Goal: Browse casually

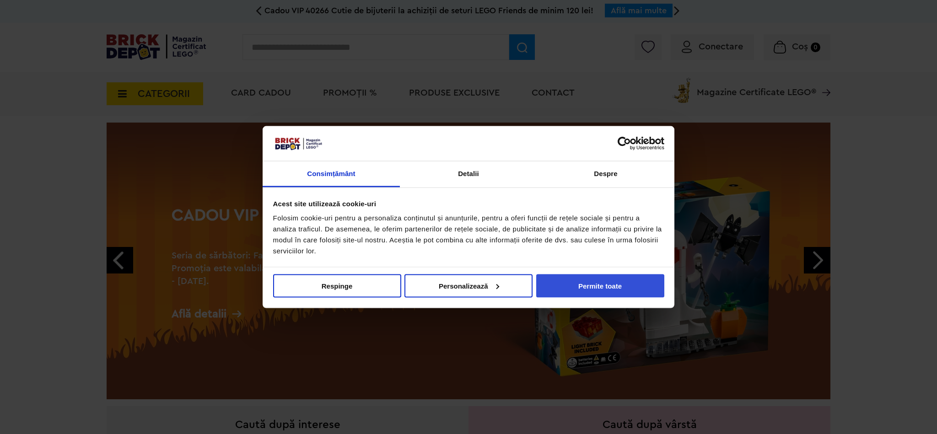
click at [604, 292] on button "Permite toate" at bounding box center [600, 285] width 128 height 23
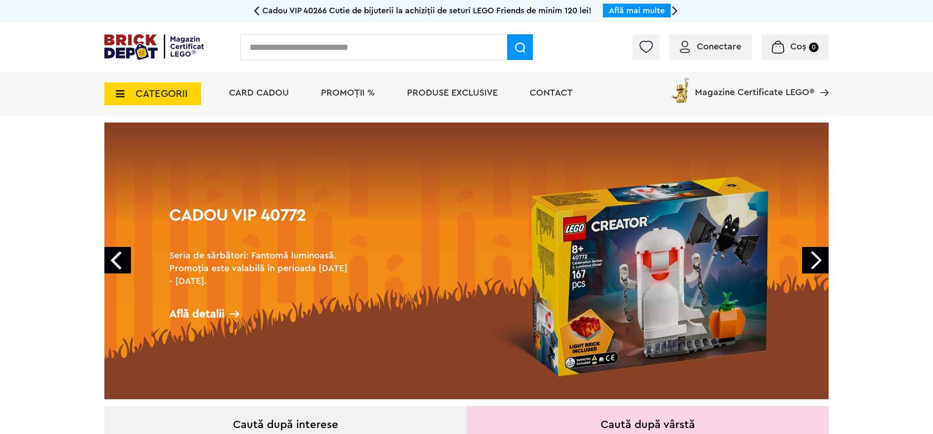
click at [157, 97] on span "CATEGORII" at bounding box center [161, 94] width 52 height 10
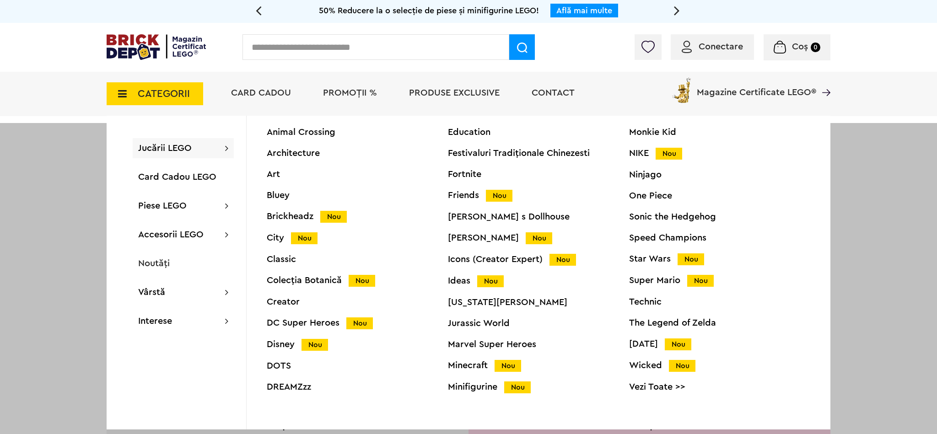
scroll to position [35, 0]
drag, startPoint x: 636, startPoint y: 258, endPoint x: 533, endPoint y: 245, distance: 103.3
click at [636, 258] on div "Star Wars Nou" at bounding box center [719, 259] width 181 height 10
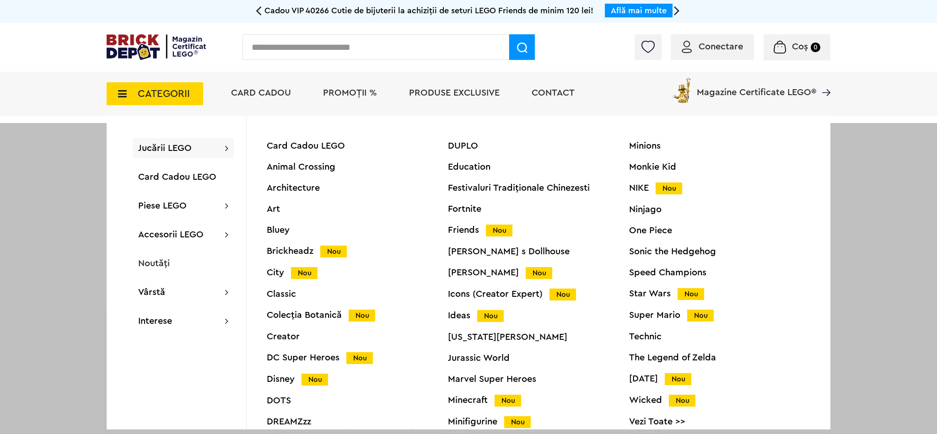
click at [640, 268] on div "Speed Champions" at bounding box center [719, 272] width 181 height 9
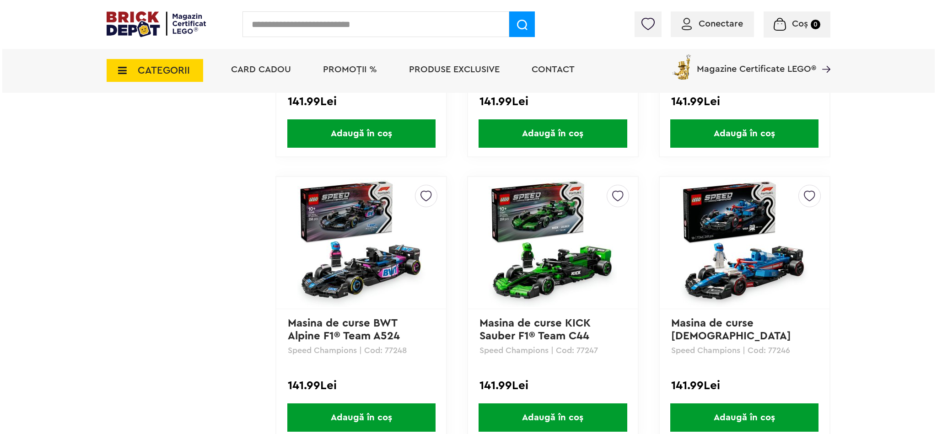
scroll to position [995, 0]
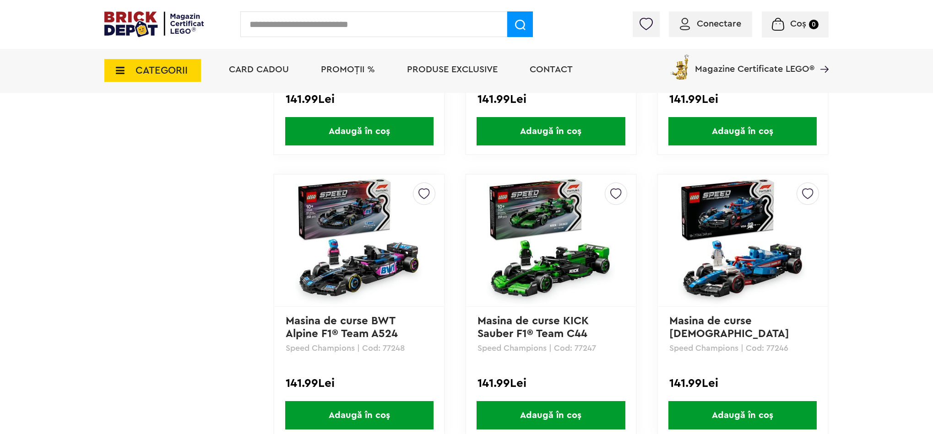
click at [178, 73] on span "CATEGORII" at bounding box center [161, 70] width 52 height 10
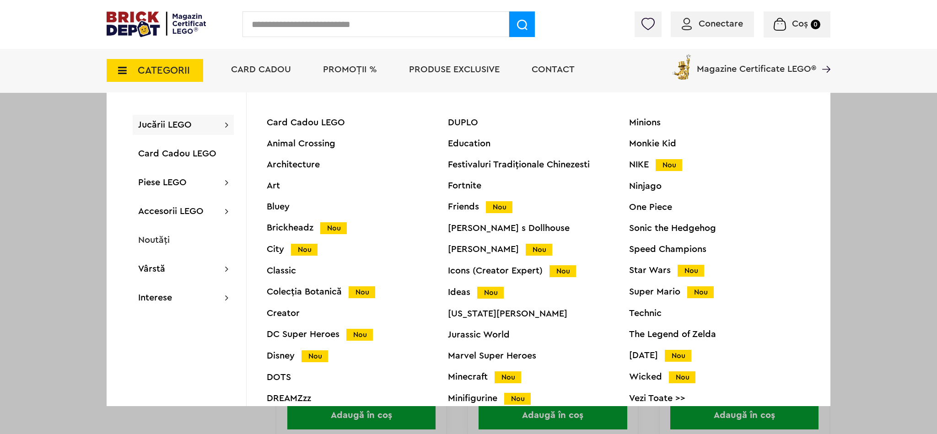
click at [324, 33] on input "text" at bounding box center [376, 24] width 267 height 26
type input "*"
type input "********"
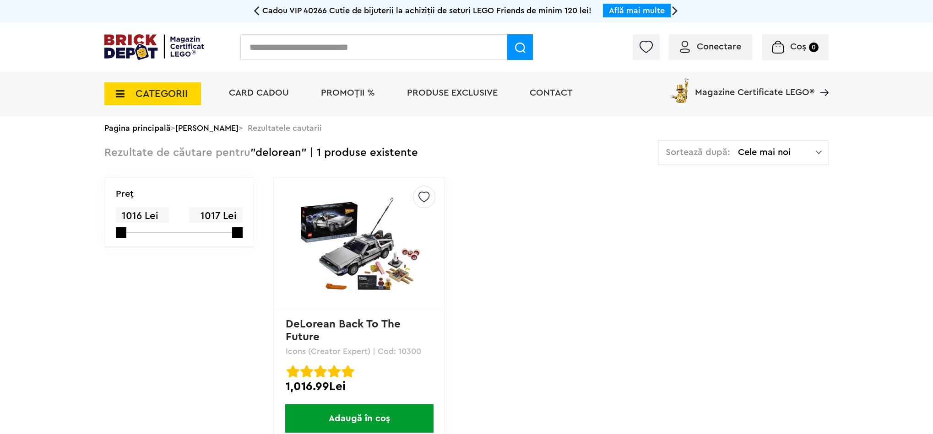
click at [359, 328] on link "DeLorean Back To The Future" at bounding box center [345, 331] width 118 height 24
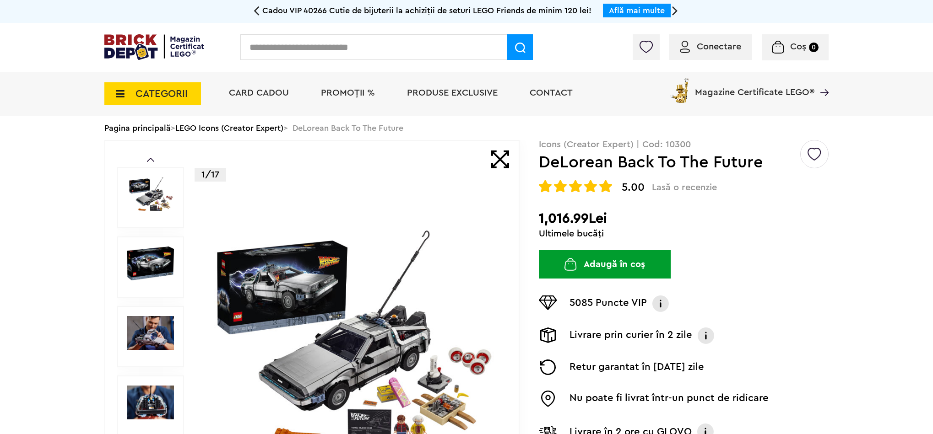
click at [175, 96] on span "CATEGORII" at bounding box center [161, 94] width 52 height 10
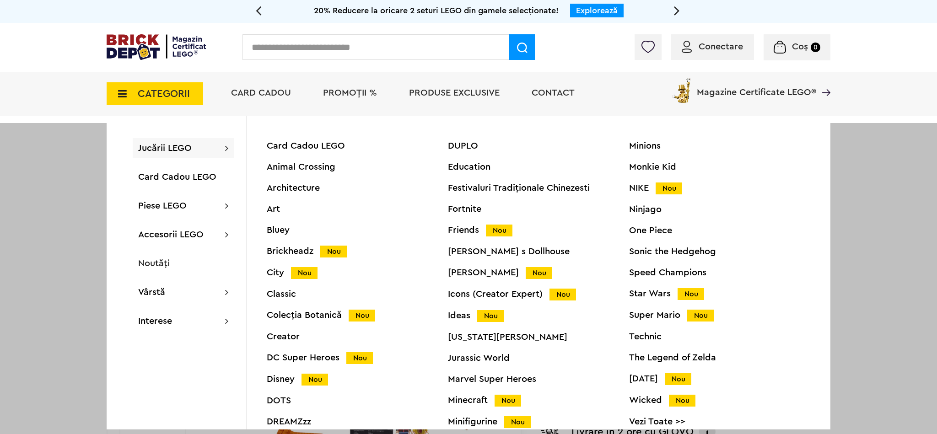
click at [463, 318] on div "Ideas Nou" at bounding box center [538, 316] width 181 height 10
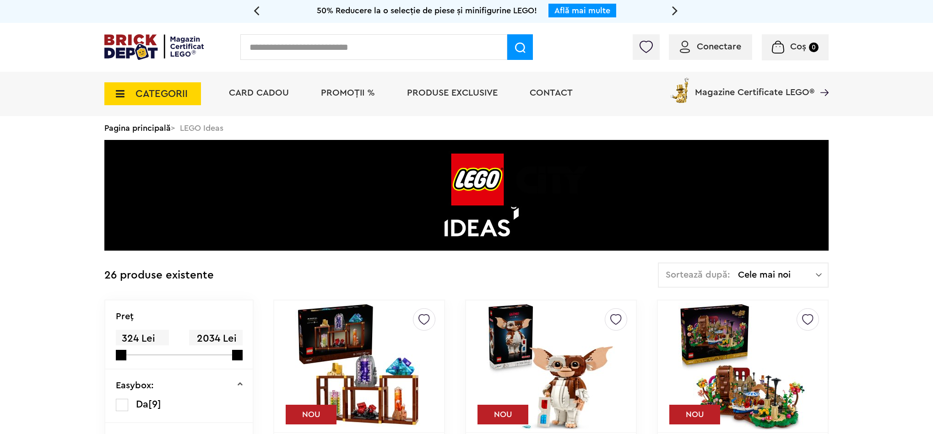
click at [121, 92] on icon at bounding box center [117, 94] width 14 height 10
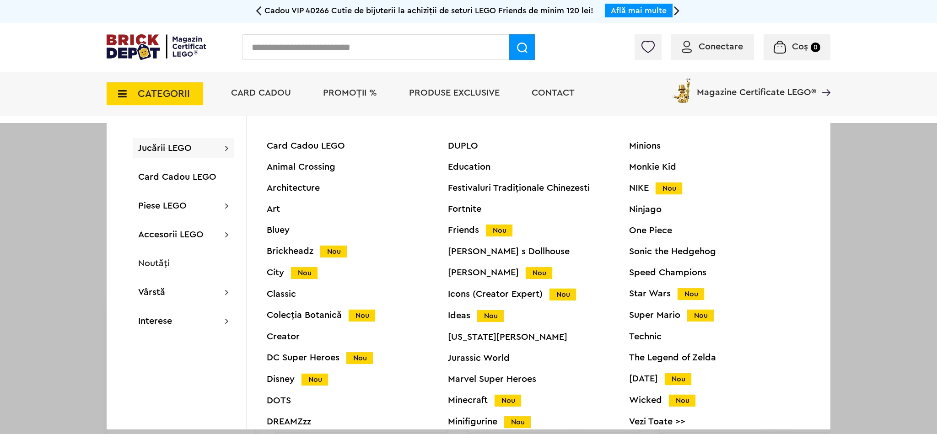
scroll to position [26, 0]
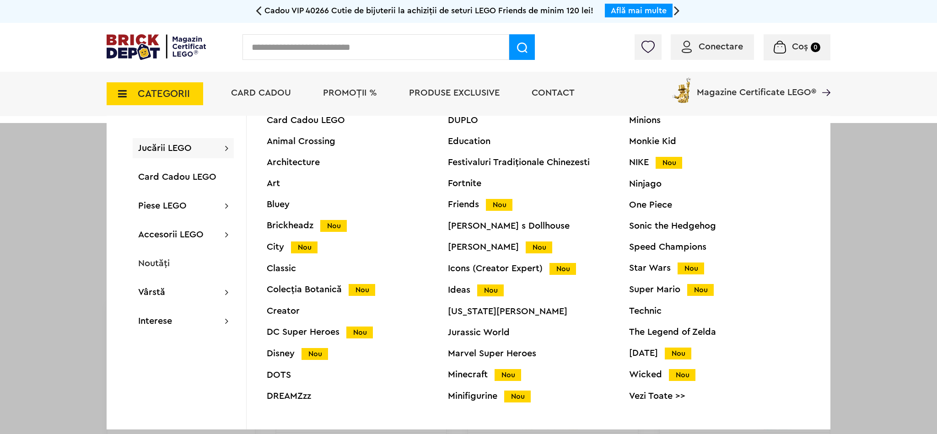
click at [649, 290] on div "Super Mario Nou" at bounding box center [719, 290] width 181 height 10
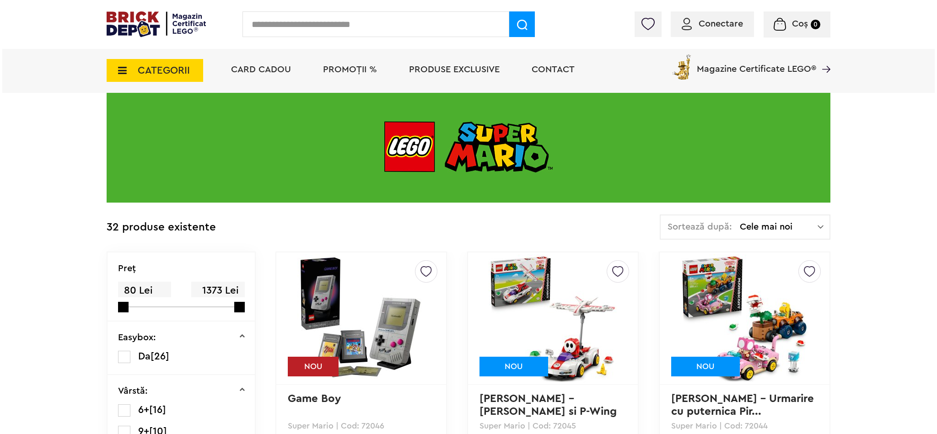
scroll to position [65, 0]
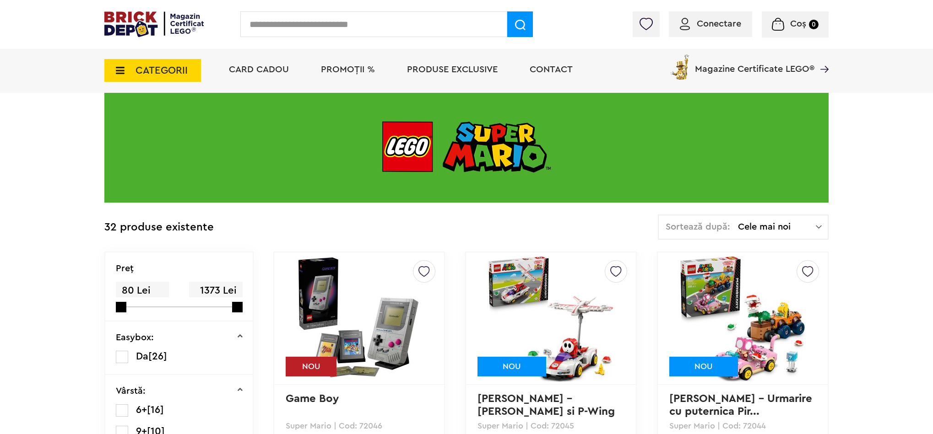
click at [157, 72] on span "CATEGORII" at bounding box center [161, 70] width 52 height 10
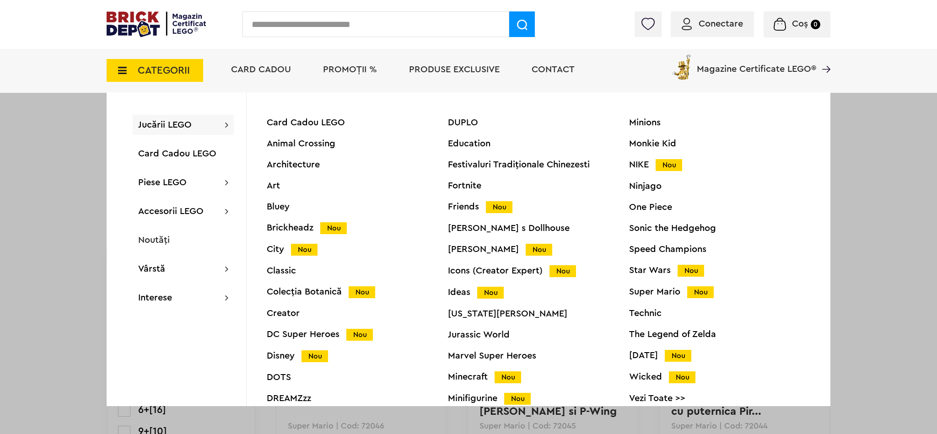
click at [638, 270] on div "Star Wars Nou" at bounding box center [719, 271] width 181 height 10
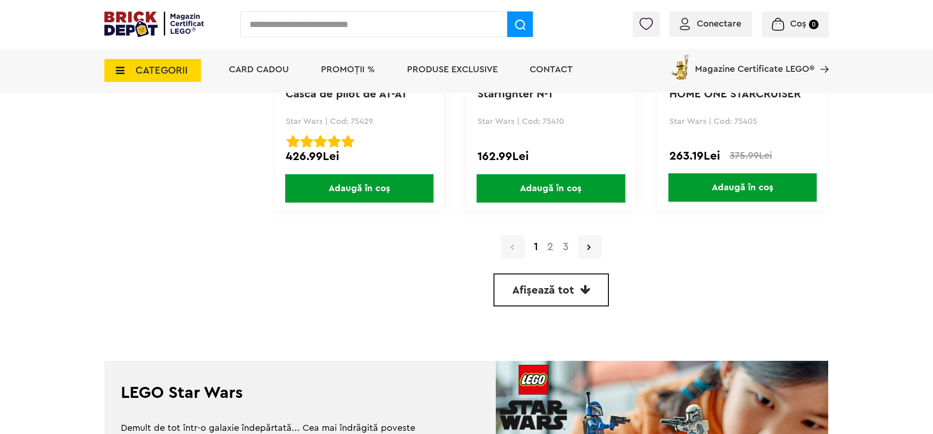
scroll to position [2506, 0]
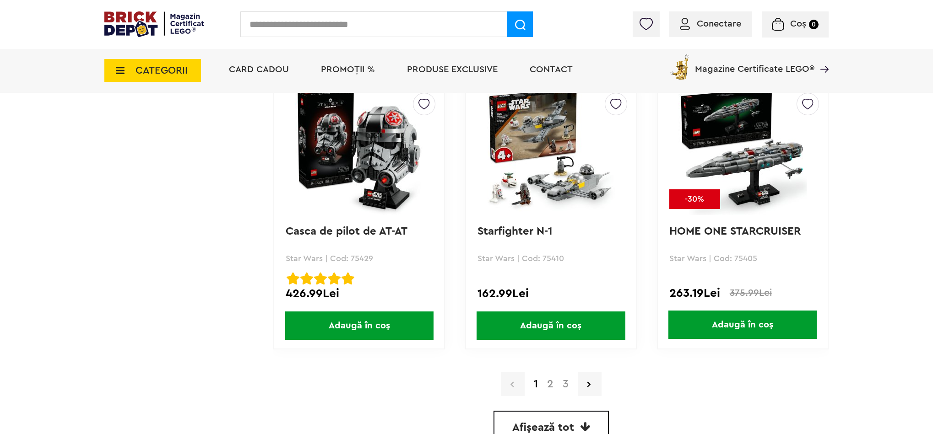
click at [568, 384] on link "3" at bounding box center [565, 384] width 15 height 11
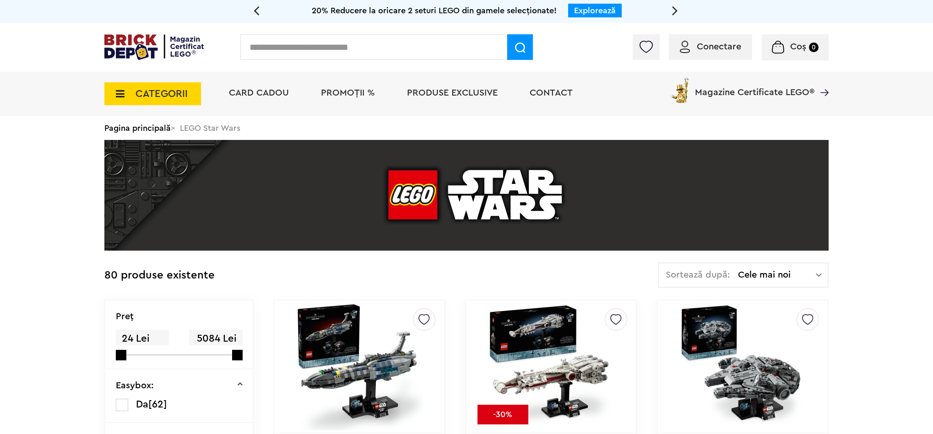
click at [146, 82] on div "CATEGORII Jucării LEGO Card Cadou LEGO Animal Crossing Architecture Art Bluey B…" at bounding box center [152, 88] width 97 height 33
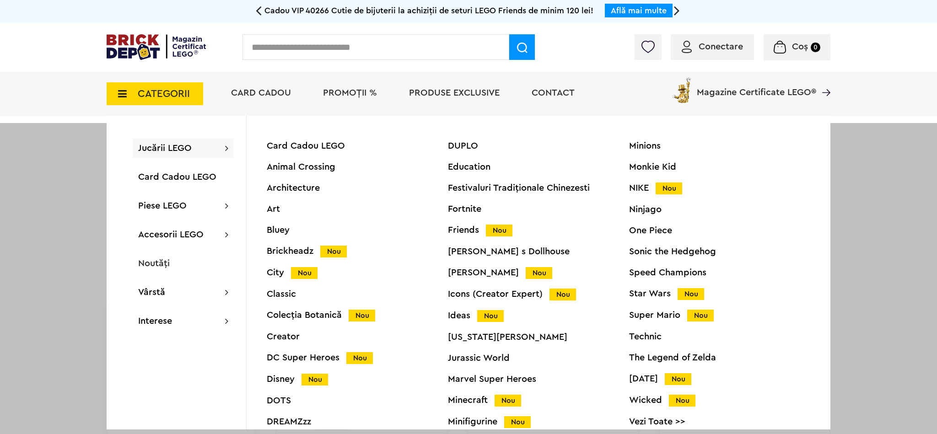
click at [653, 294] on div "Star Wars Nou" at bounding box center [719, 294] width 181 height 10
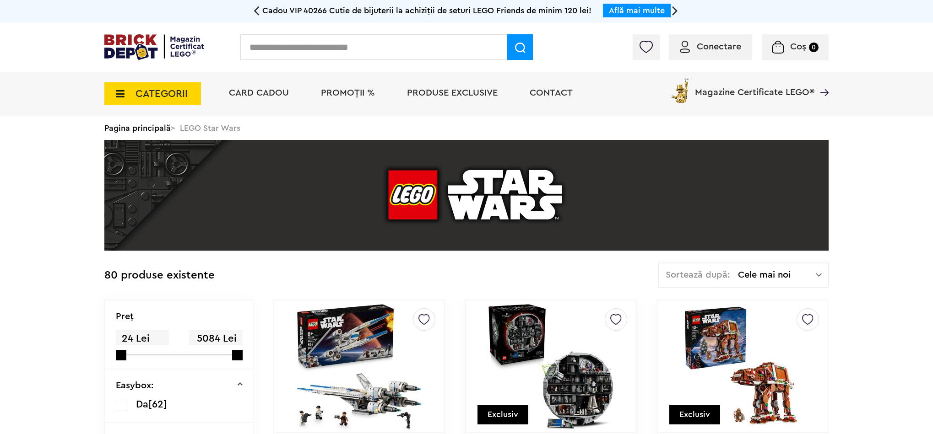
drag, startPoint x: 181, startPoint y: 99, endPoint x: 195, endPoint y: 103, distance: 14.3
click at [181, 99] on span "CATEGORII" at bounding box center [152, 93] width 97 height 23
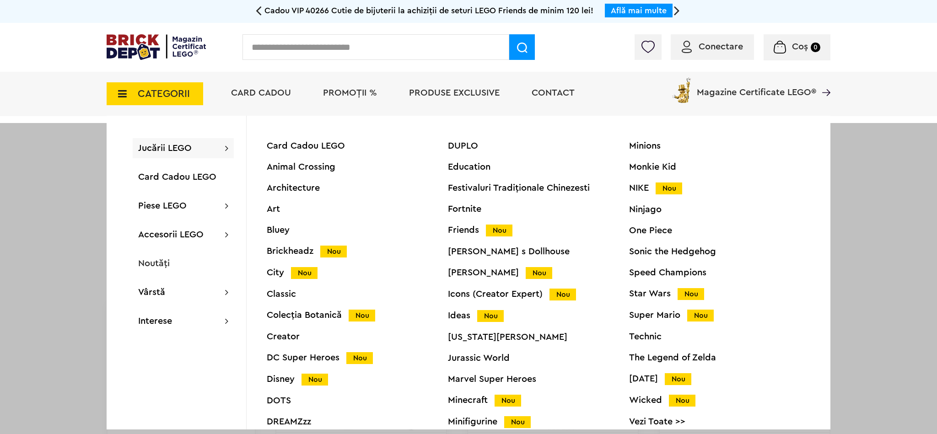
click at [453, 314] on div "Ideas Nou" at bounding box center [538, 316] width 181 height 10
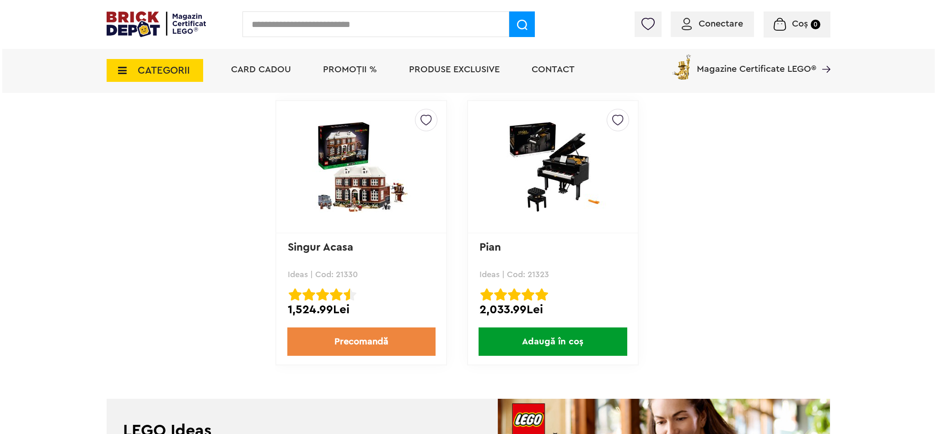
scroll to position [2491, 0]
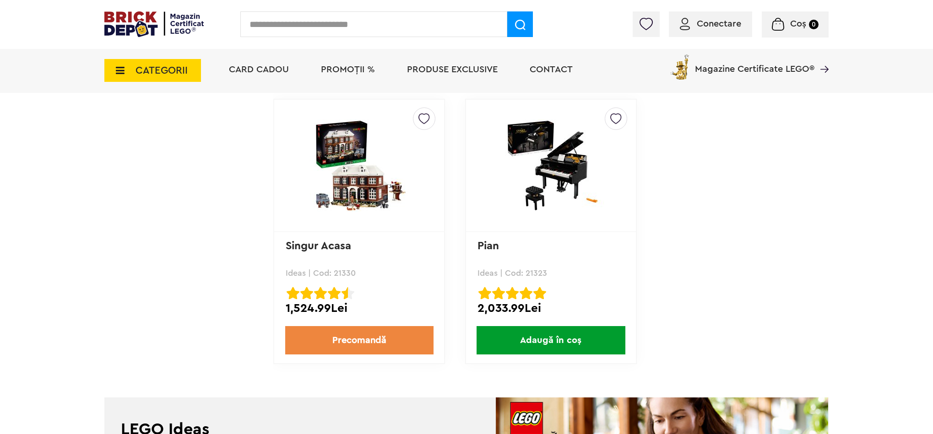
click at [135, 68] on span "CATEGORII" at bounding box center [161, 70] width 52 height 10
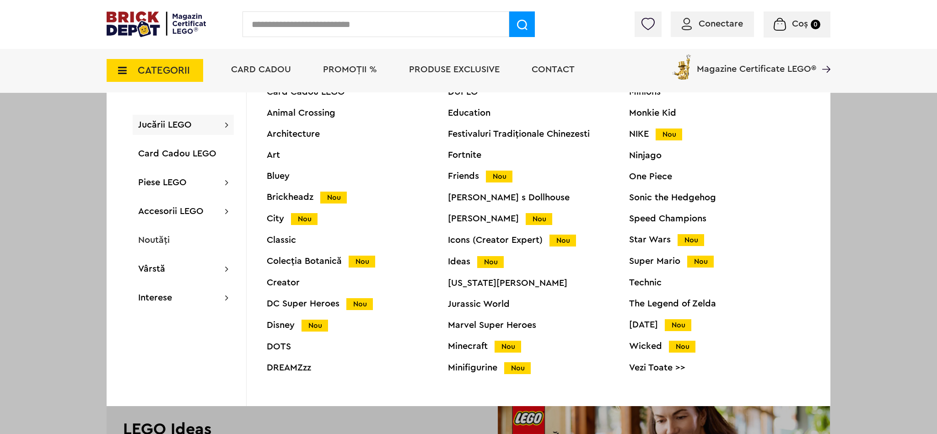
scroll to position [32, 0]
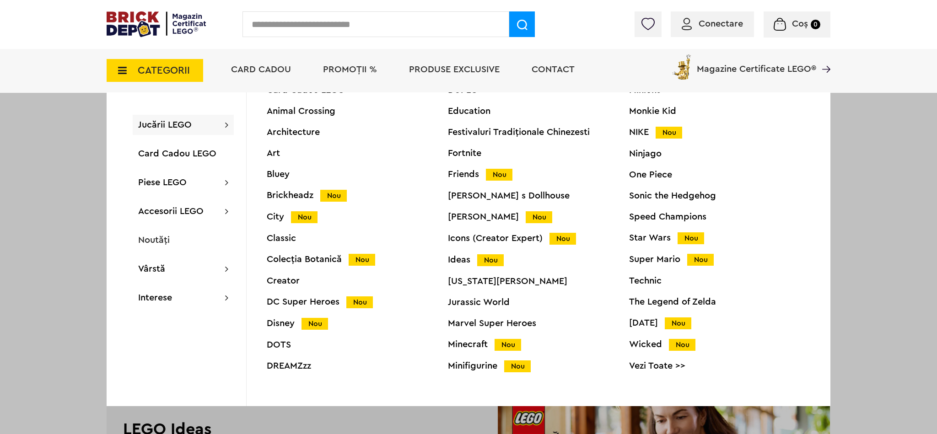
click at [448, 262] on div "Ideas Nou" at bounding box center [538, 260] width 181 height 10
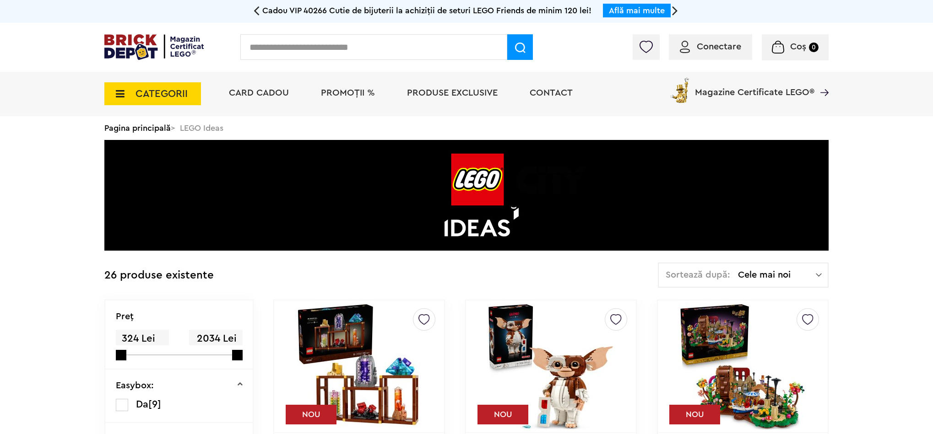
click at [120, 90] on icon at bounding box center [117, 94] width 14 height 10
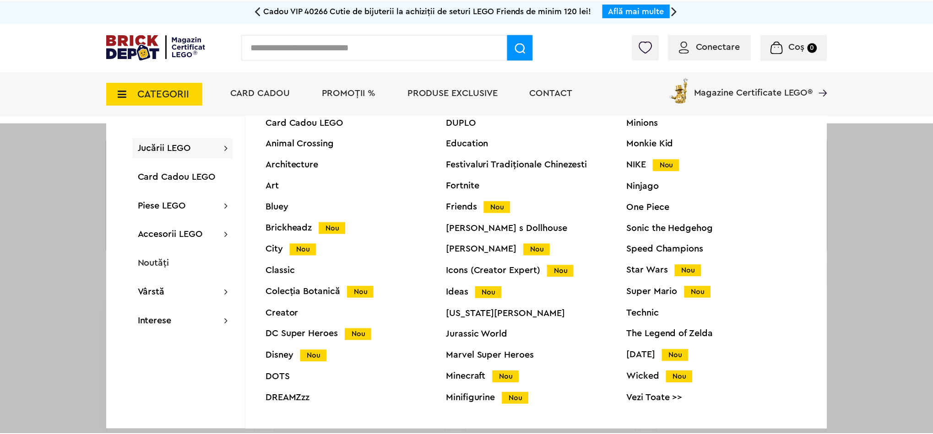
scroll to position [34, 0]
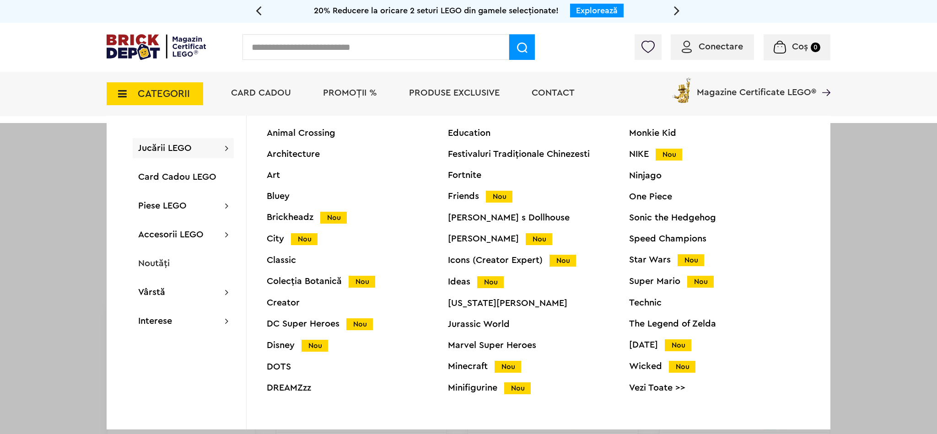
click at [280, 276] on div "Card Cadou LEGO Animal Crossing Architecture Art Bluey Brickheadz Nou City Nou …" at bounding box center [357, 256] width 181 height 297
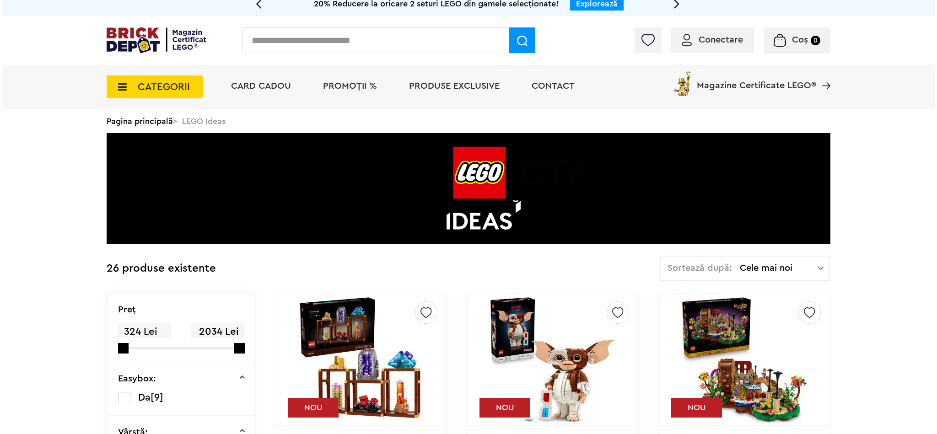
scroll to position [7, 0]
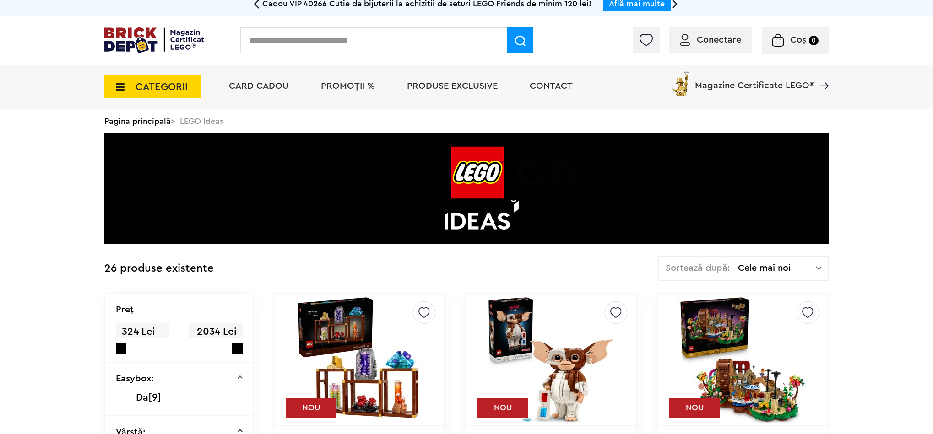
click at [148, 92] on span "CATEGORII" at bounding box center [161, 87] width 52 height 10
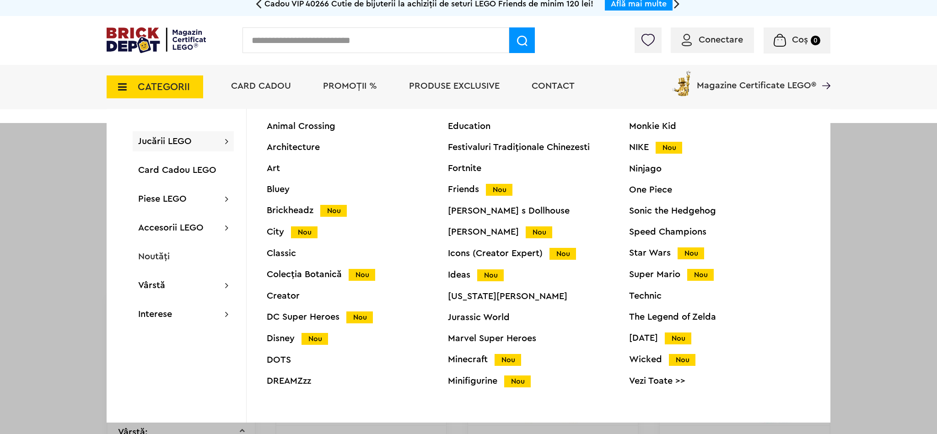
click at [292, 278] on div "Colecția Botanică Nou" at bounding box center [357, 275] width 181 height 10
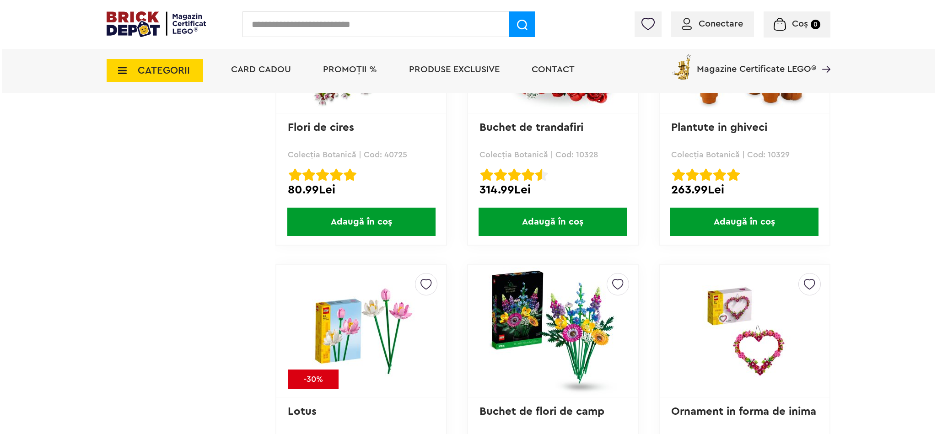
scroll to position [1686, 0]
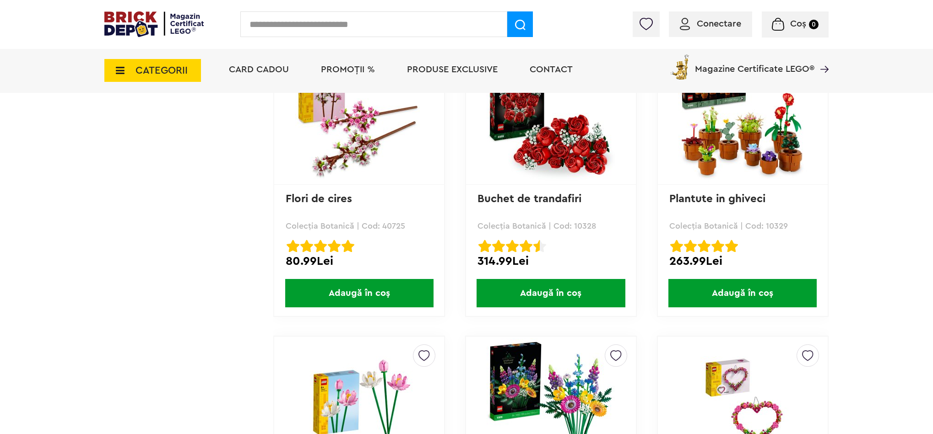
click at [156, 89] on div "CATEGORII Jucării LEGO Card Cadou LEGO Animal Crossing Architecture Art Bluey B…" at bounding box center [466, 71] width 724 height 44
click at [155, 78] on span "CATEGORII" at bounding box center [152, 70] width 97 height 23
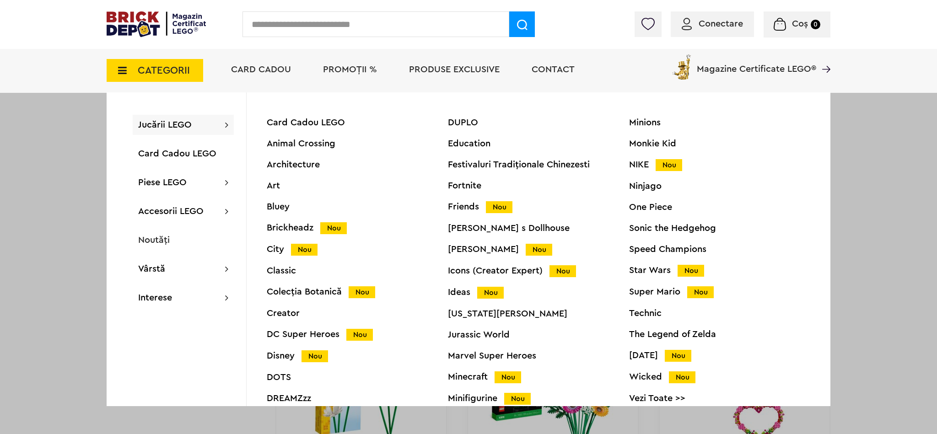
click at [466, 297] on div "Ideas Nou" at bounding box center [538, 293] width 181 height 10
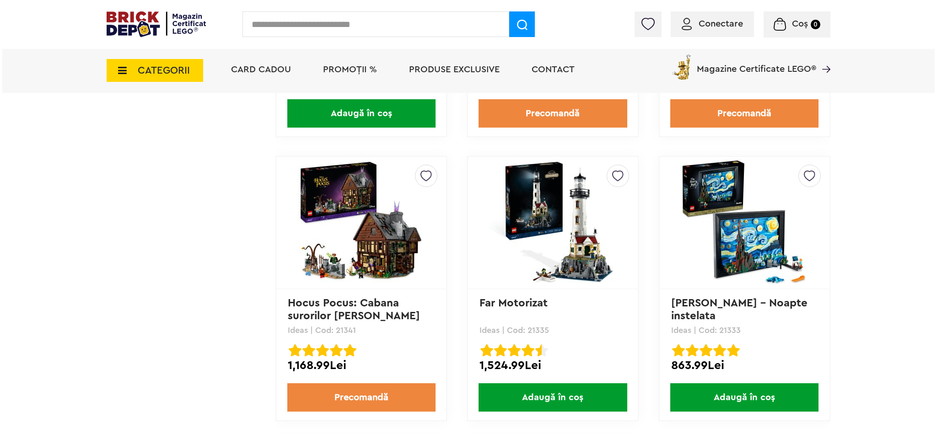
scroll to position [2563, 0]
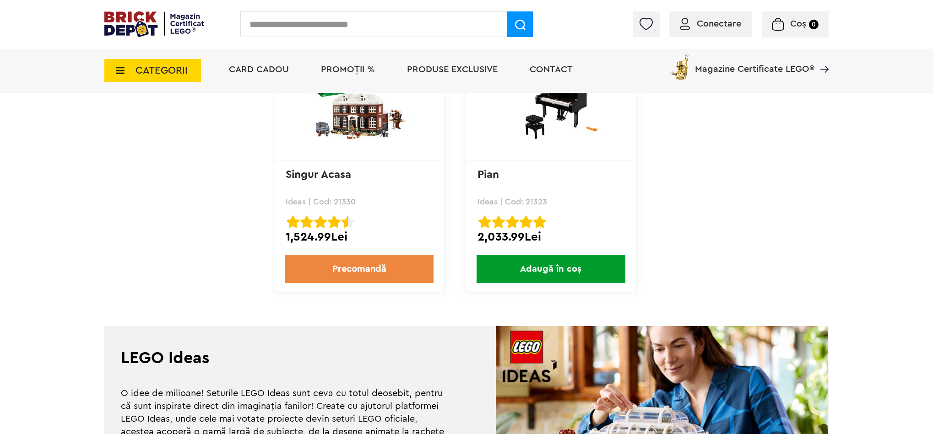
click at [169, 65] on span "CATEGORII" at bounding box center [161, 70] width 52 height 10
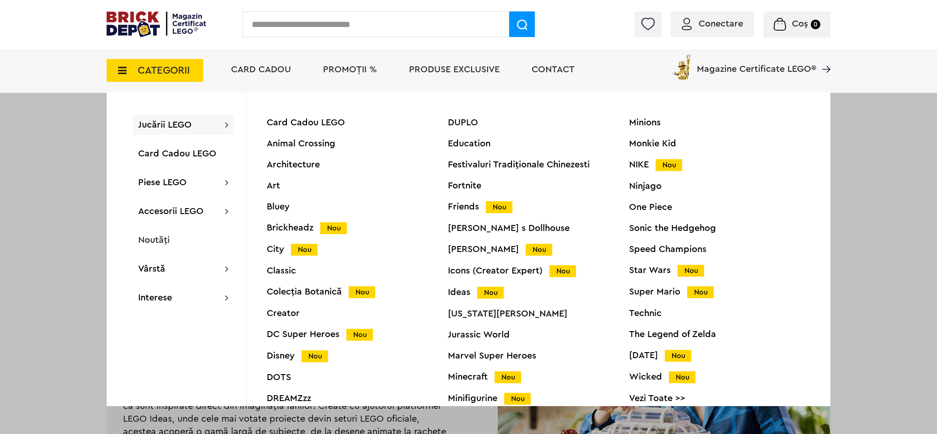
click at [481, 272] on div "Icons (Creator Expert) Nou" at bounding box center [538, 271] width 181 height 10
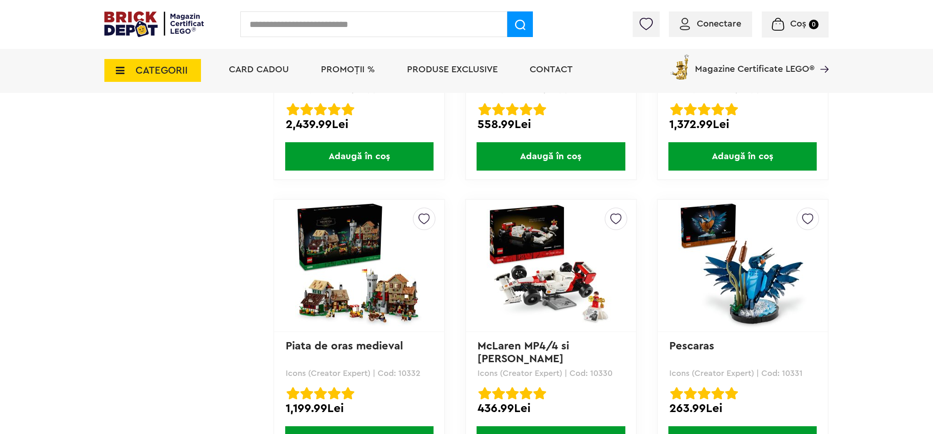
scroll to position [2462, 0]
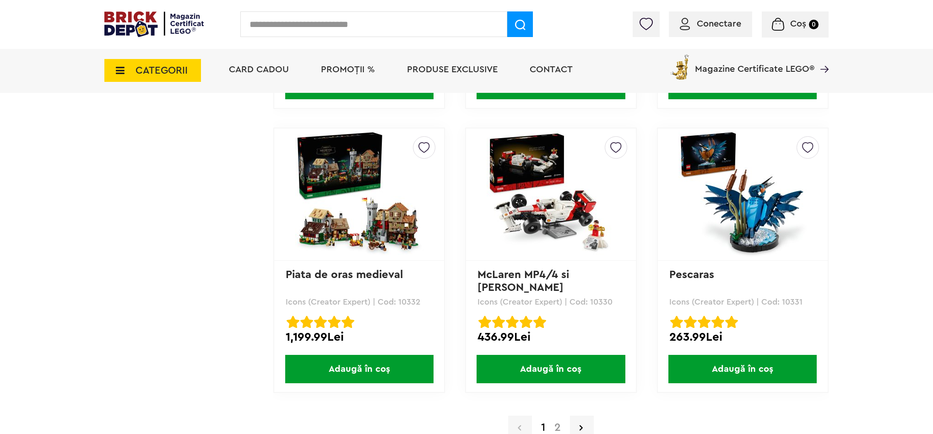
click at [559, 421] on div "1 2" at bounding box center [550, 428] width 555 height 24
click at [557, 426] on link "2" at bounding box center [558, 427] width 16 height 11
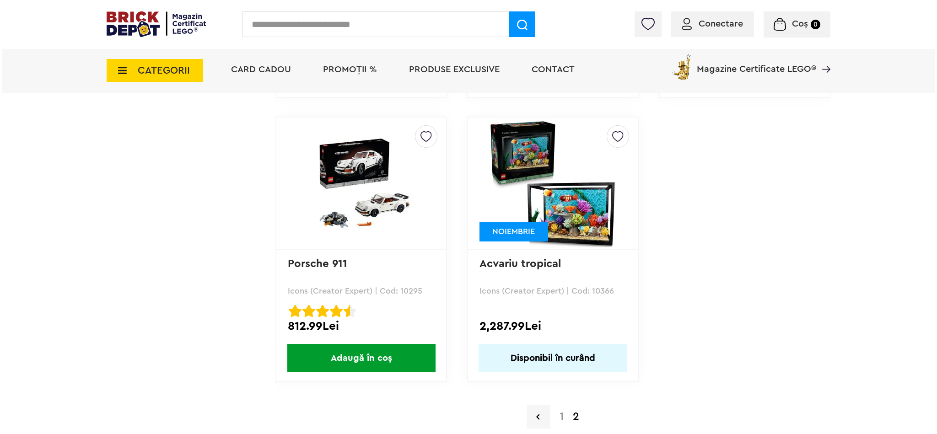
scroll to position [1905, 0]
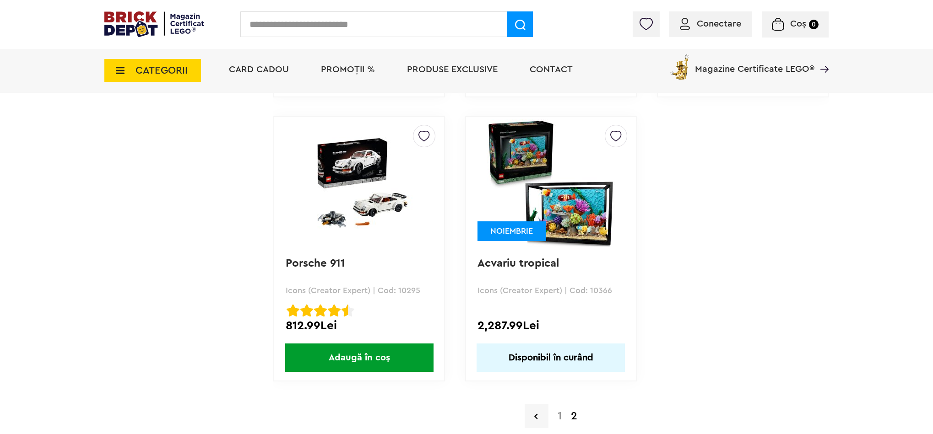
click at [181, 62] on span "CATEGORII" at bounding box center [152, 70] width 97 height 23
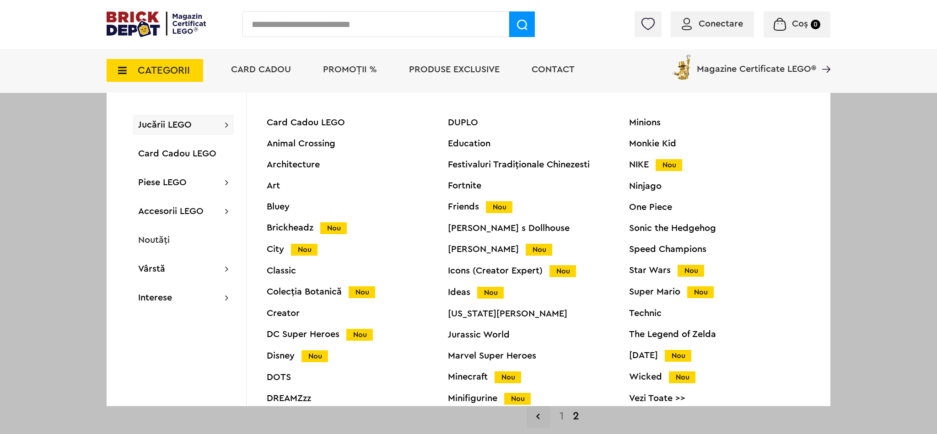
click at [305, 226] on div "Brickheadz Nou" at bounding box center [357, 228] width 181 height 10
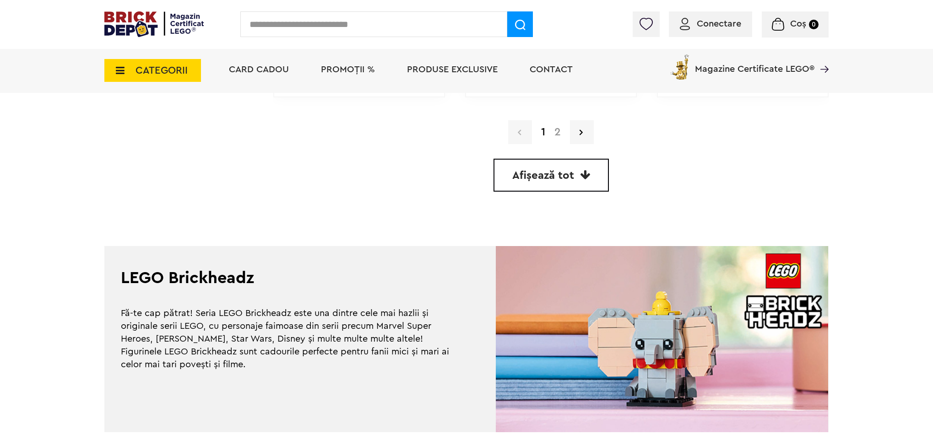
scroll to position [2619, 0]
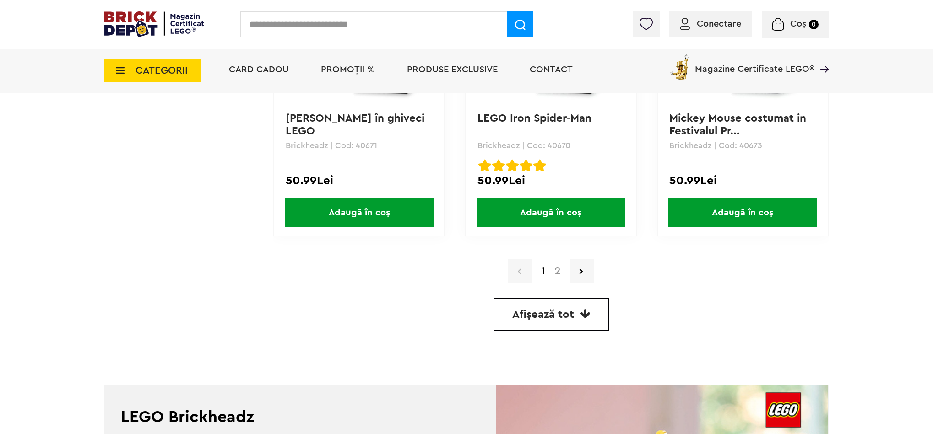
drag, startPoint x: 558, startPoint y: 270, endPoint x: 517, endPoint y: 248, distance: 46.5
click at [558, 270] on link "2" at bounding box center [558, 271] width 16 height 11
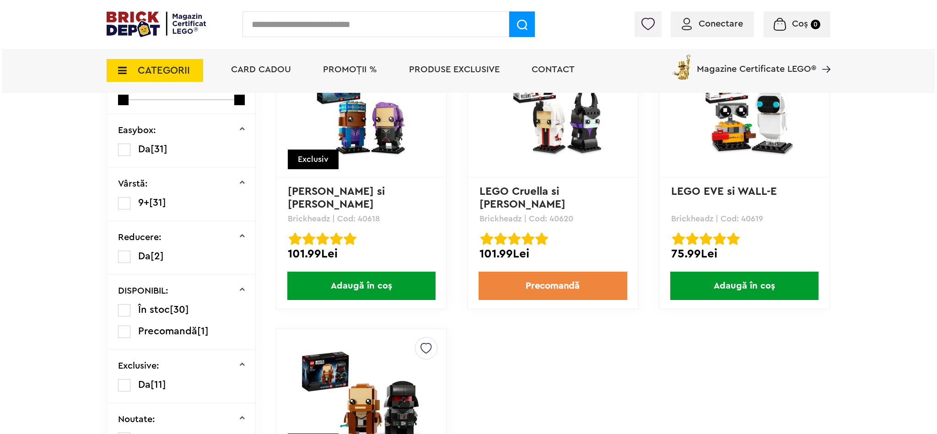
scroll to position [570, 0]
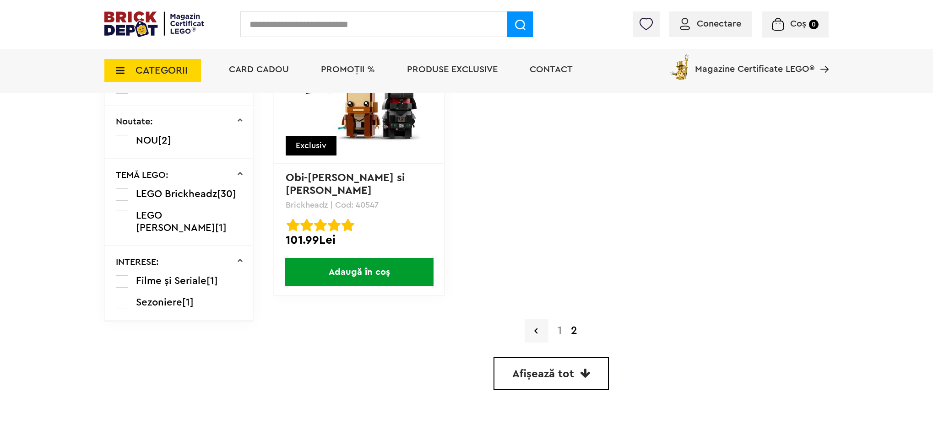
click at [151, 69] on span "CATEGORII" at bounding box center [161, 70] width 52 height 10
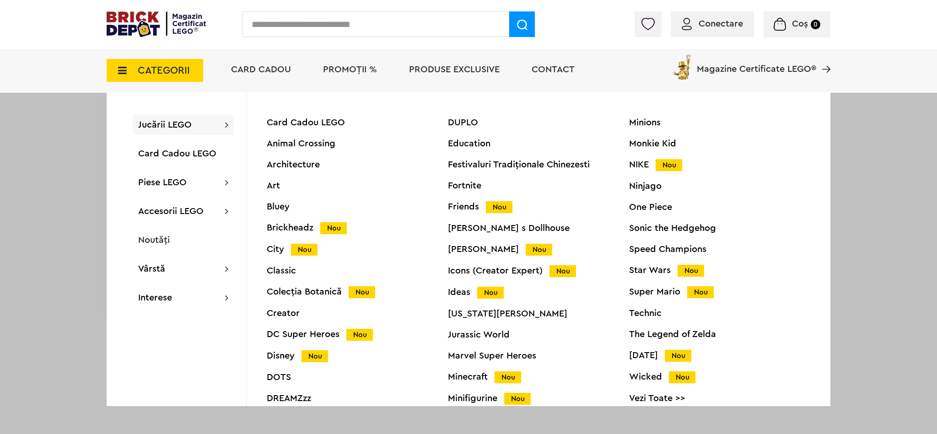
click at [475, 250] on div "Harry Potter Nou" at bounding box center [538, 250] width 181 height 10
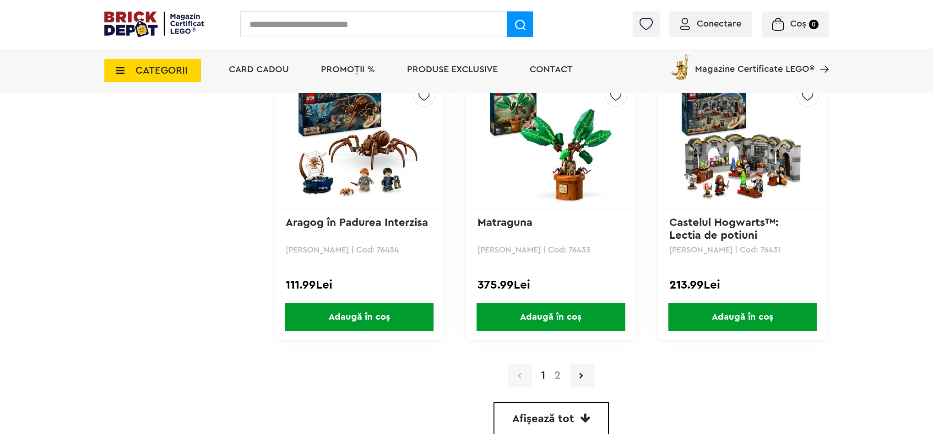
scroll to position [2752, 0]
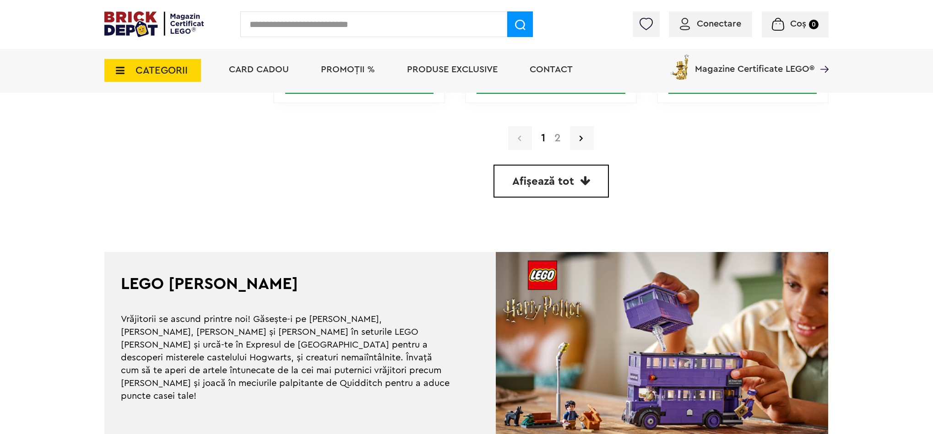
click at [564, 137] on link "2" at bounding box center [558, 138] width 16 height 11
click at [562, 138] on link "2" at bounding box center [558, 138] width 16 height 11
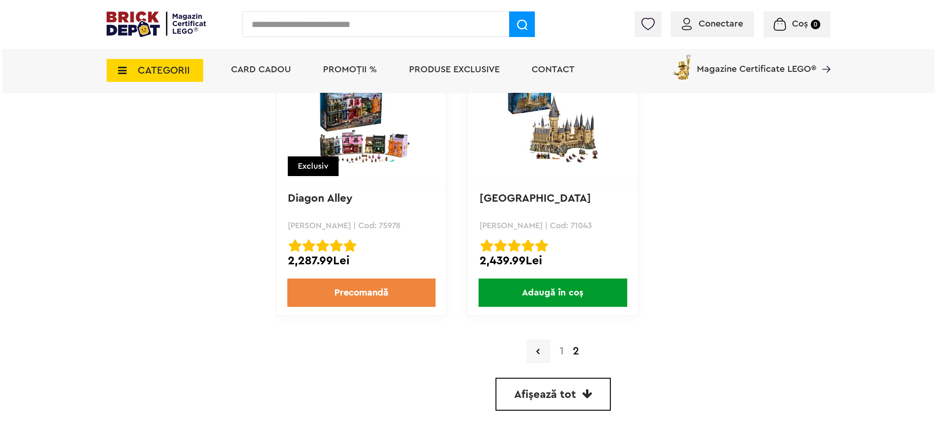
scroll to position [1422, 0]
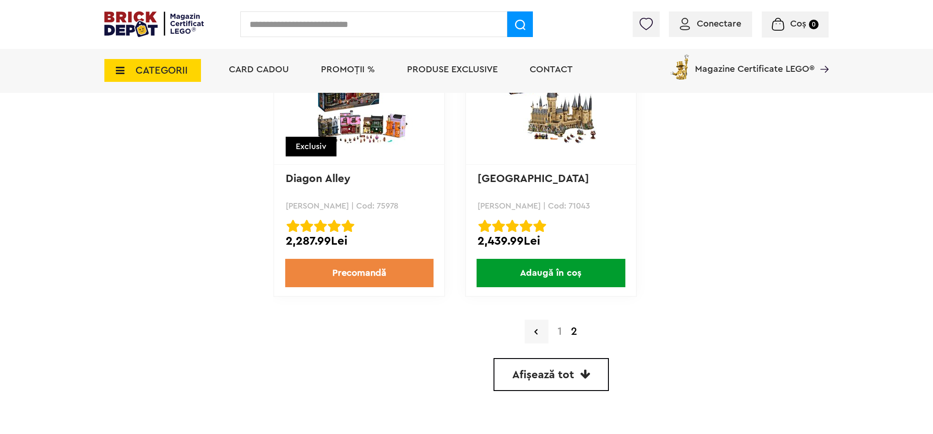
click at [189, 72] on span "CATEGORII" at bounding box center [152, 70] width 97 height 23
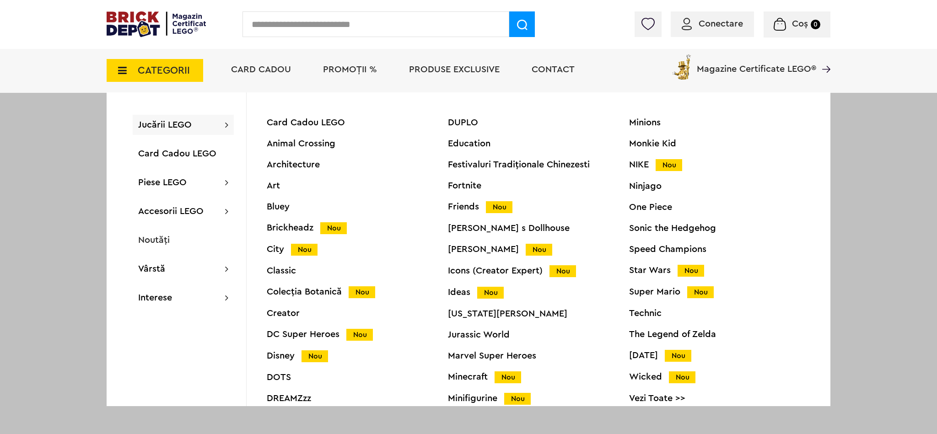
click at [307, 160] on div "Card Cadou LEGO Animal Crossing Architecture Art Bluey Brickheadz Nou City Nou …" at bounding box center [357, 266] width 181 height 297
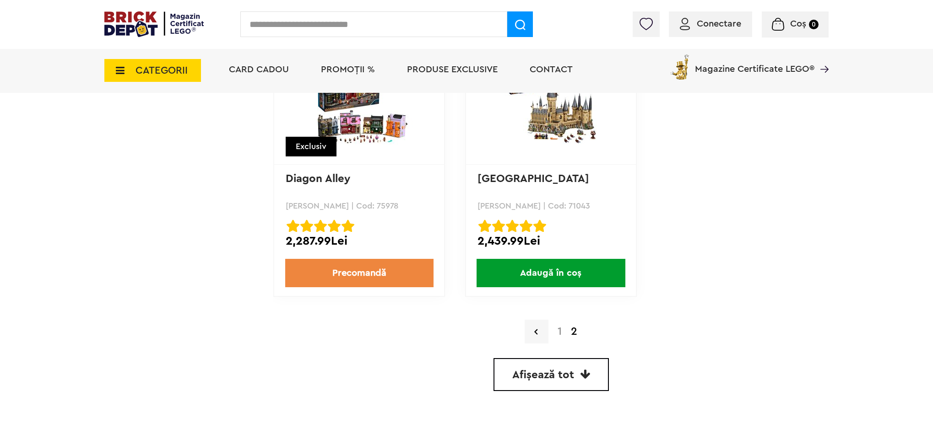
click at [182, 66] on span "CATEGORII" at bounding box center [161, 70] width 52 height 10
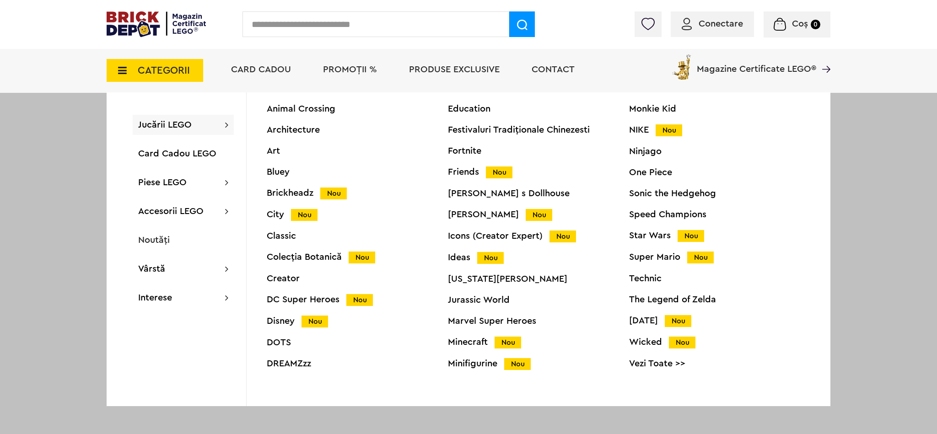
scroll to position [35, 0]
click at [463, 234] on div "Icons (Creator Expert) Nou" at bounding box center [538, 237] width 181 height 10
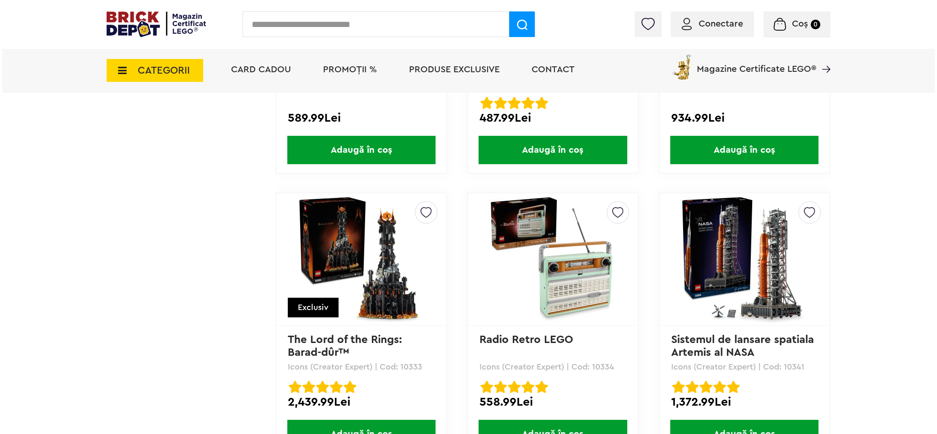
scroll to position [2114, 0]
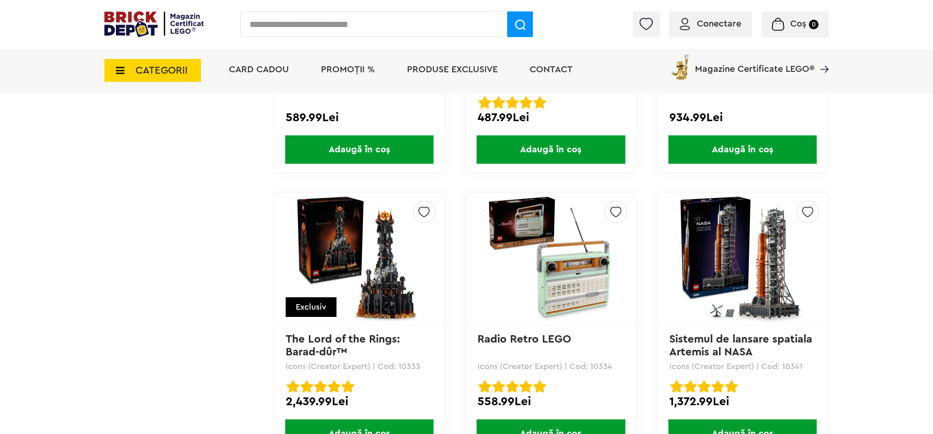
click at [201, 73] on div "CATEGORII Jucării LEGO Card Cadou LEGO Animal Crossing Architecture Art Bluey B…" at bounding box center [466, 71] width 724 height 44
click at [196, 73] on span "CATEGORII" at bounding box center [152, 70] width 97 height 23
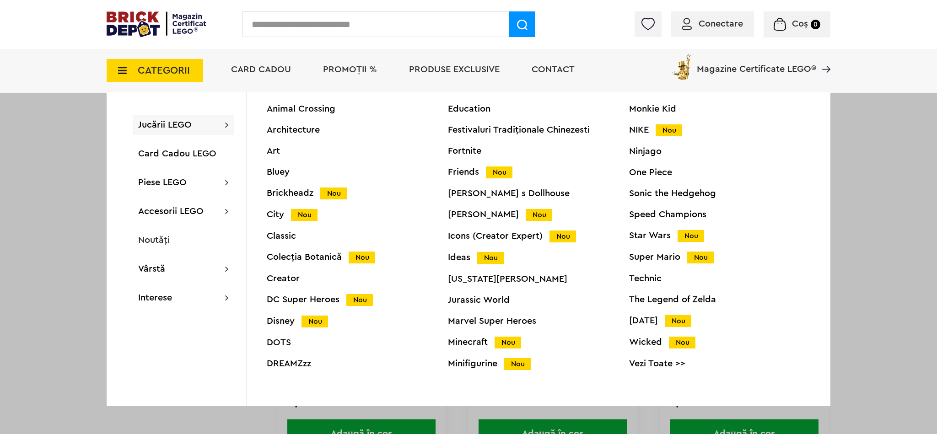
scroll to position [35, 0]
click at [289, 304] on div "DC Super Heroes Nou" at bounding box center [357, 300] width 181 height 10
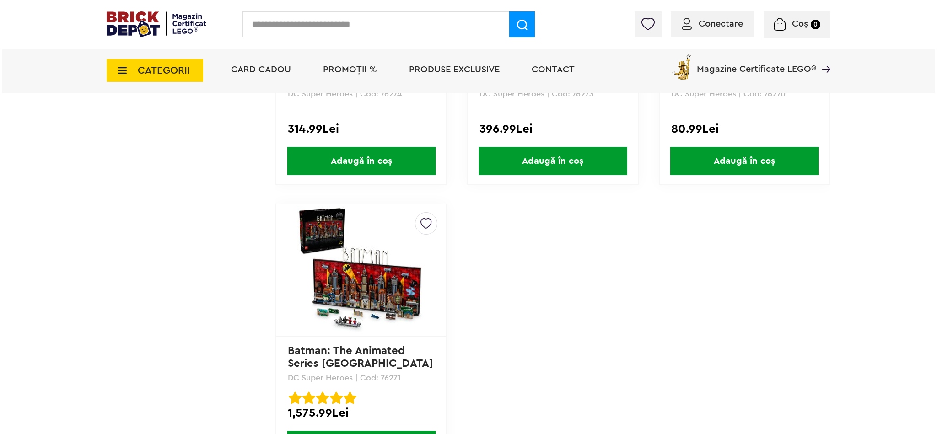
scroll to position [1080, 0]
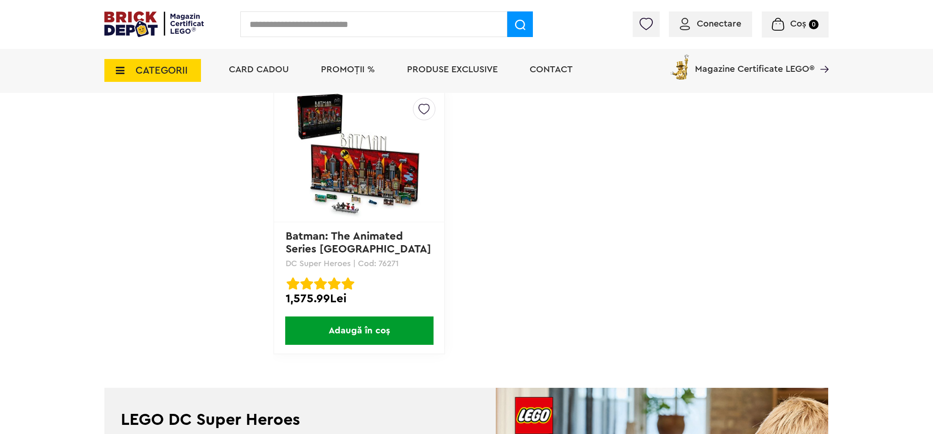
click at [191, 64] on span "CATEGORII" at bounding box center [152, 70] width 97 height 23
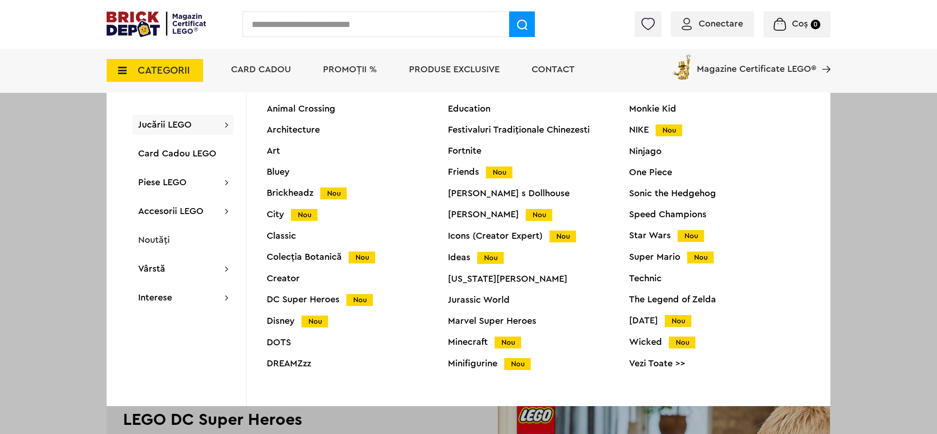
scroll to position [35, 0]
click at [475, 344] on div "Minecraft Nou" at bounding box center [538, 343] width 181 height 10
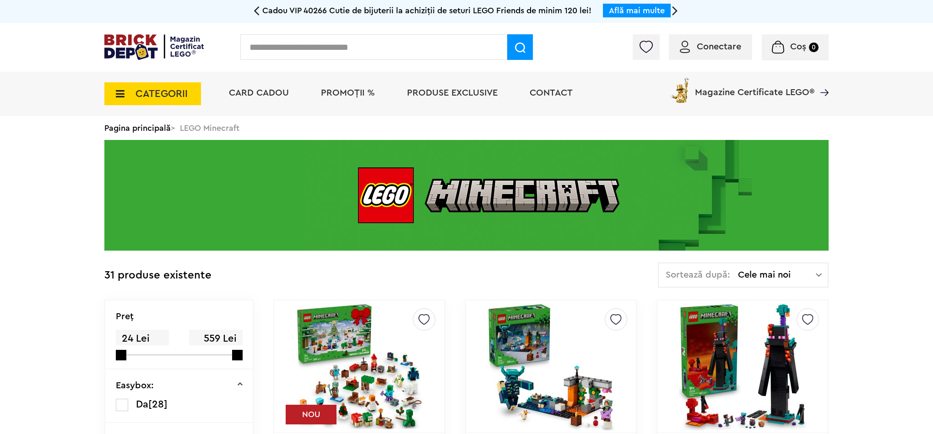
click at [154, 91] on span "CATEGORII" at bounding box center [161, 94] width 52 height 10
